Goal: Book appointment/travel/reservation

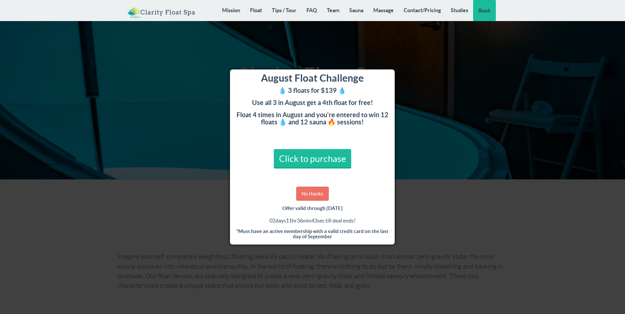
click at [312, 192] on link "No thanks" at bounding box center [312, 194] width 33 height 14
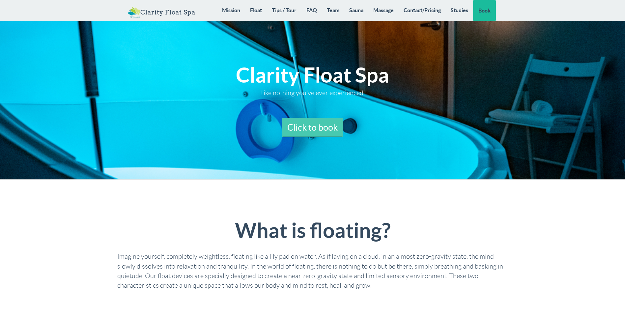
click at [310, 125] on link "Click to book" at bounding box center [312, 128] width 61 height 20
click at [457, 9] on link "Studies" at bounding box center [459, 10] width 27 height 20
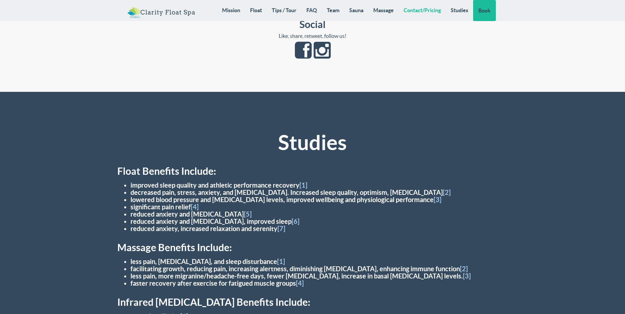
click at [427, 10] on link "Contact/Pricing" at bounding box center [422, 10] width 47 height 20
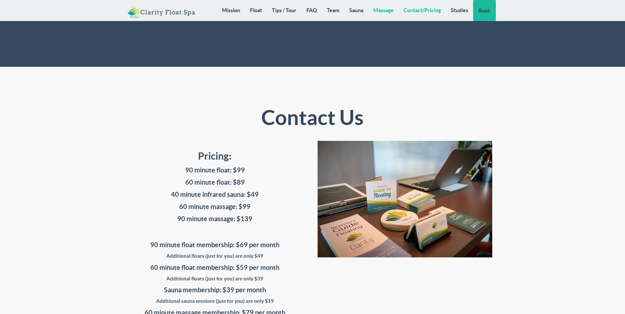
scroll to position [5284, 0]
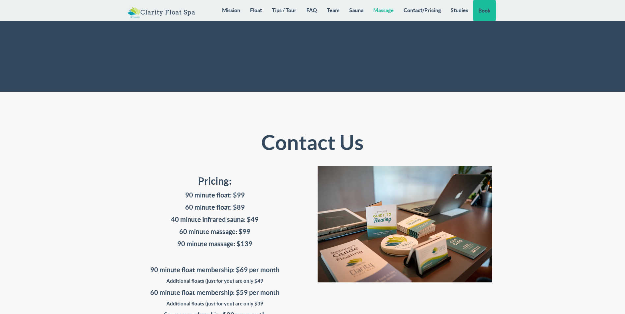
click at [387, 11] on link "Massage" at bounding box center [383, 10] width 30 height 20
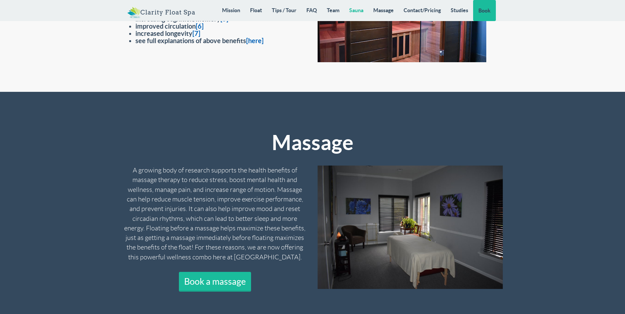
click at [355, 11] on link "Sauna" at bounding box center [356, 10] width 24 height 20
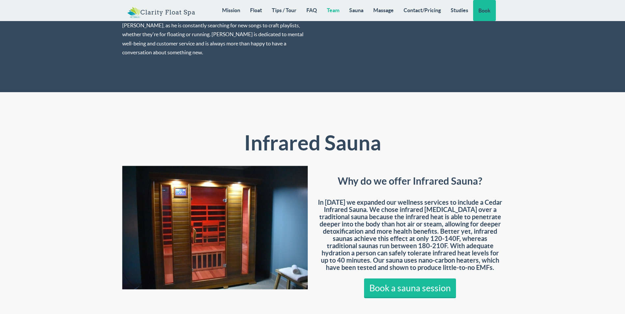
click at [336, 11] on link "Team" at bounding box center [333, 10] width 22 height 20
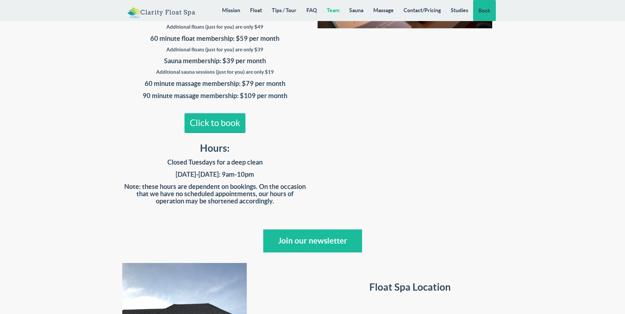
scroll to position [5567, 0]
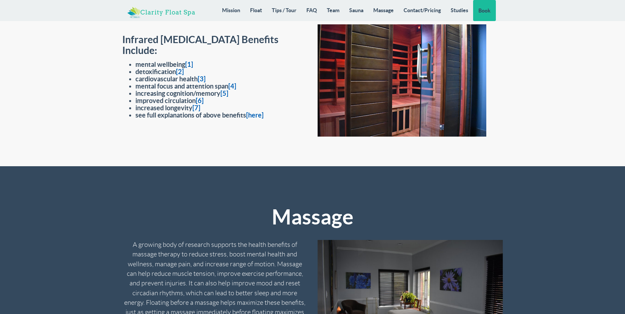
click at [161, 14] on link "Clarity Float Spa" at bounding box center [161, 10] width 78 height 20
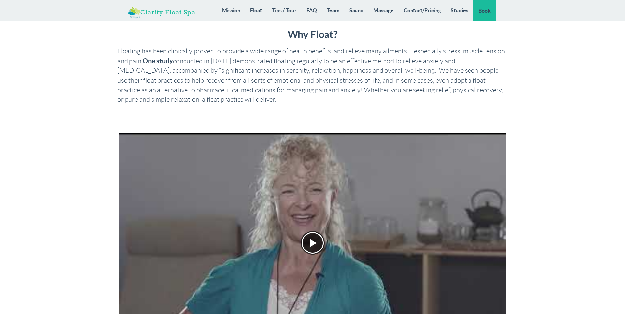
scroll to position [2, 0]
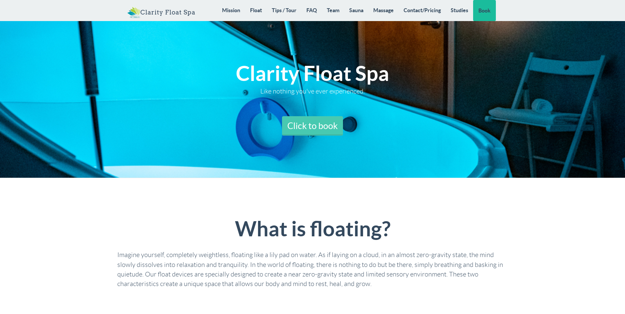
click at [303, 125] on link "Click to book" at bounding box center [312, 126] width 61 height 20
